Goal: Navigation & Orientation: Understand site structure

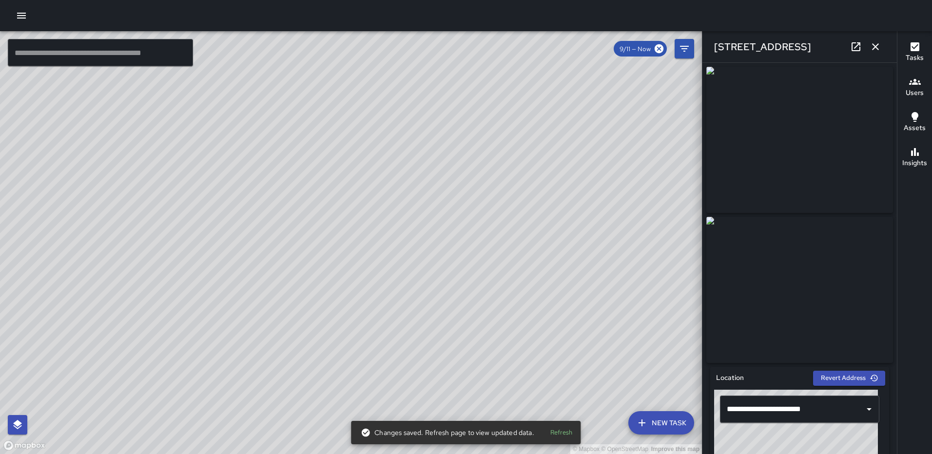
click at [878, 42] on icon "button" at bounding box center [875, 47] width 12 height 12
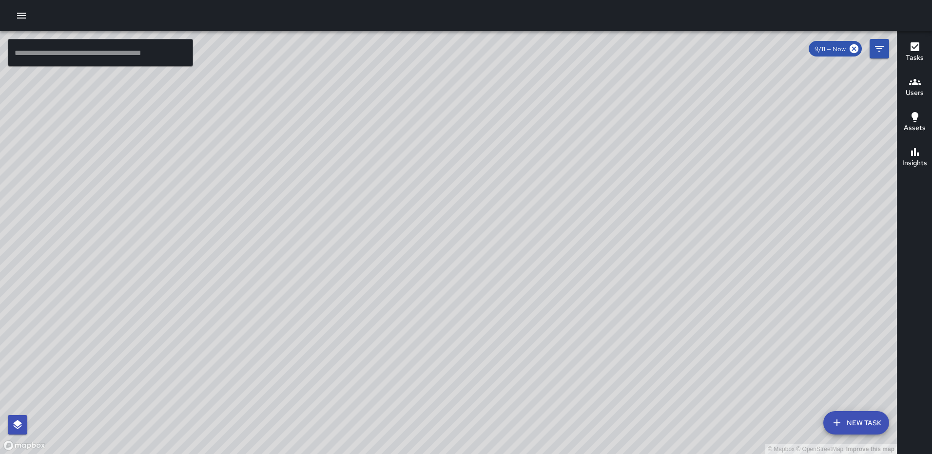
drag, startPoint x: 401, startPoint y: 284, endPoint x: 456, endPoint y: 157, distance: 138.3
click at [456, 157] on div "© Mapbox © OpenStreetMap Improve this map" at bounding box center [448, 242] width 897 height 423
drag, startPoint x: 443, startPoint y: 239, endPoint x: 480, endPoint y: 71, distance: 172.6
click at [480, 71] on div "© Mapbox © OpenStreetMap Improve this map" at bounding box center [448, 242] width 897 height 423
drag, startPoint x: 436, startPoint y: 249, endPoint x: 498, endPoint y: 111, distance: 151.6
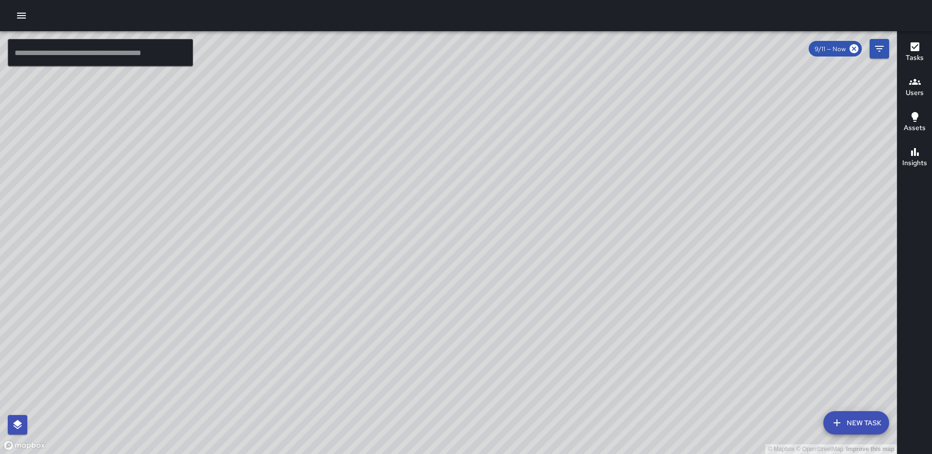
click at [498, 111] on div "© Mapbox © OpenStreetMap Improve this map" at bounding box center [448, 242] width 897 height 423
click at [918, 54] on h6 "Tasks" at bounding box center [914, 58] width 18 height 11
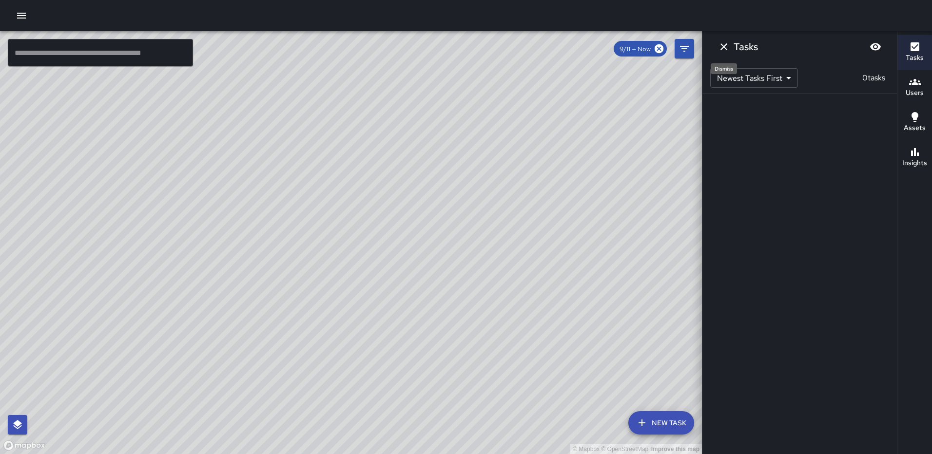
click at [726, 47] on icon "Dismiss" at bounding box center [724, 47] width 12 height 12
